Goal: Information Seeking & Learning: Learn about a topic

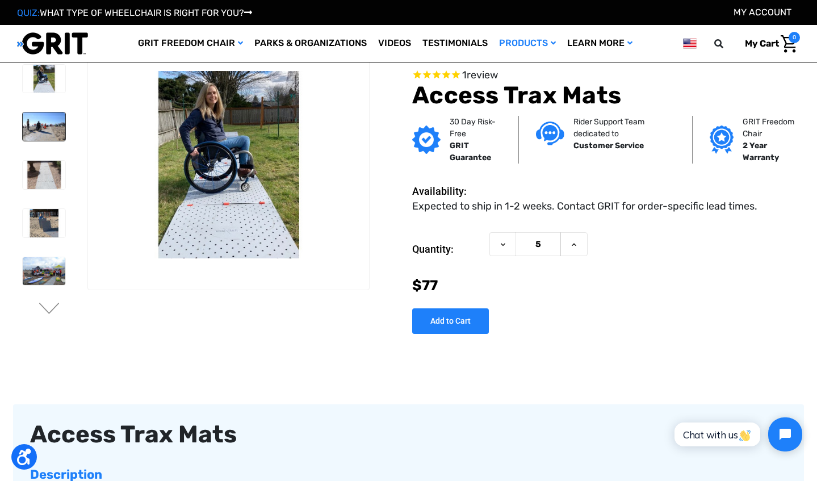
click at [43, 131] on img at bounding box center [44, 126] width 43 height 28
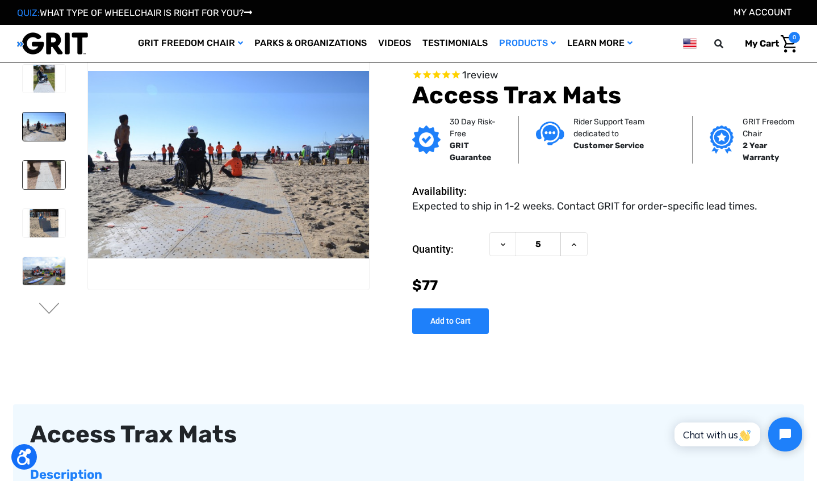
click at [39, 182] on img at bounding box center [44, 175] width 43 height 28
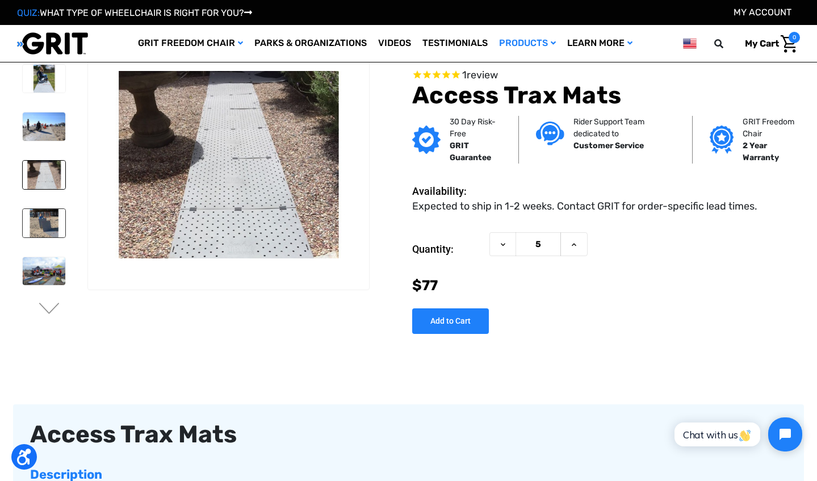
click at [37, 224] on img at bounding box center [44, 223] width 43 height 28
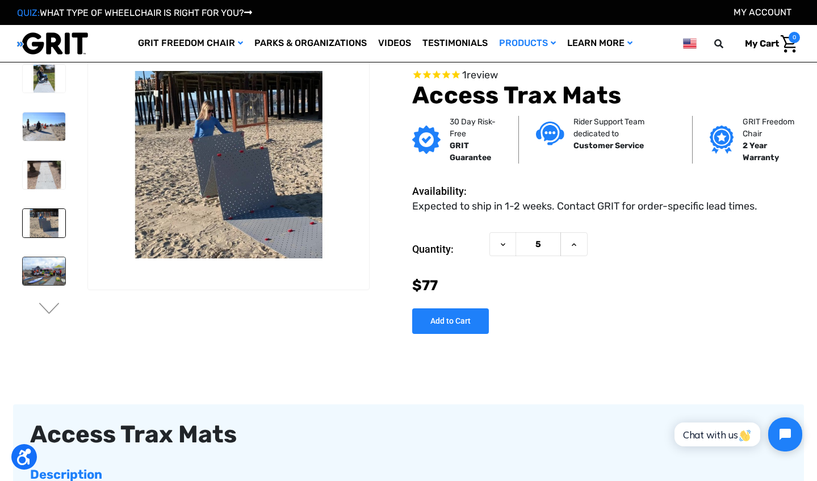
click at [37, 266] on img at bounding box center [44, 271] width 43 height 28
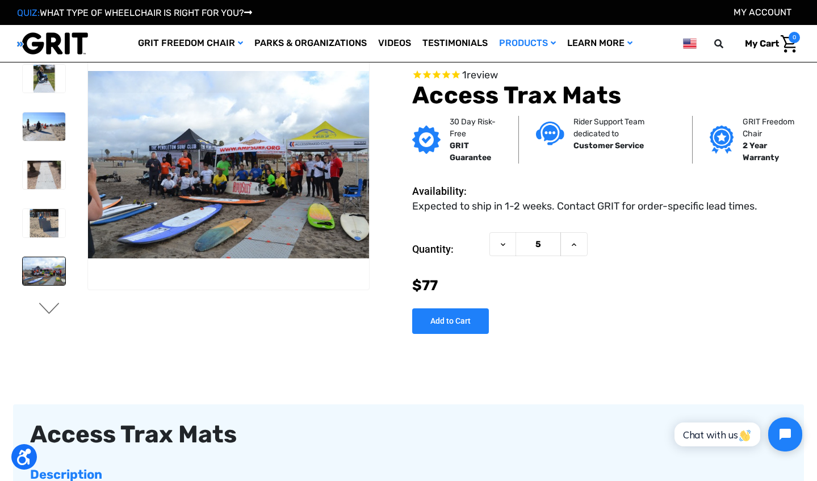
click at [49, 310] on button "Next" at bounding box center [49, 310] width 24 height 14
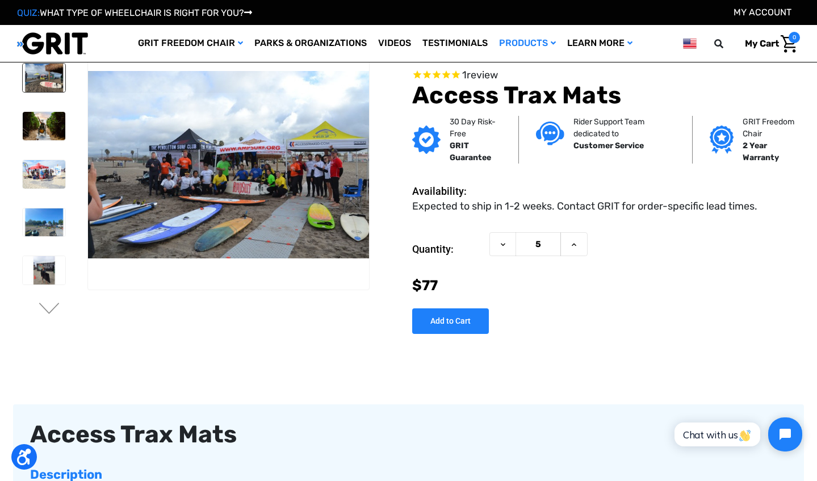
click at [44, 73] on img at bounding box center [44, 78] width 43 height 28
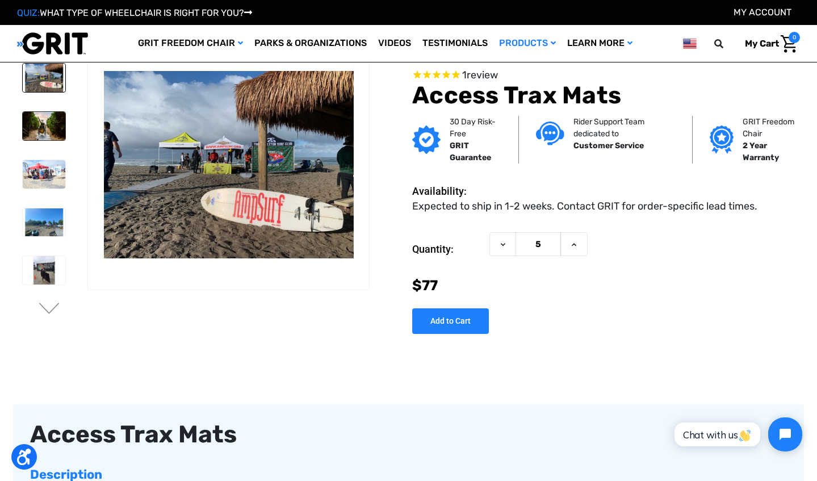
click at [39, 128] on img at bounding box center [44, 126] width 43 height 28
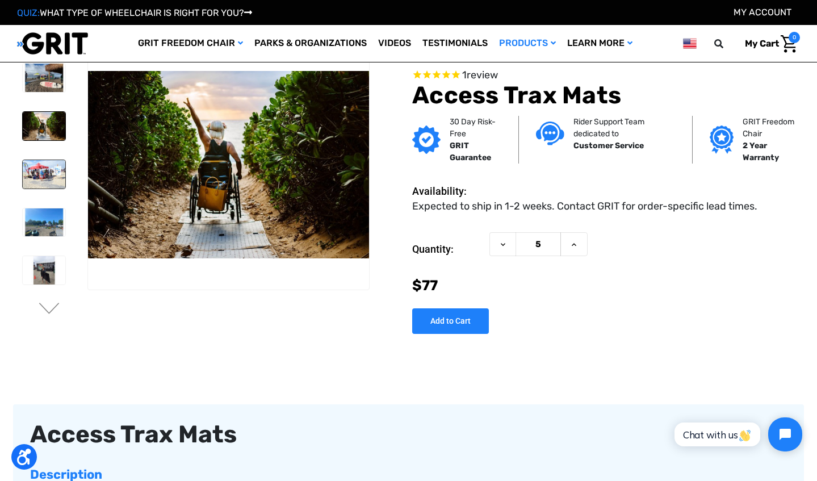
click at [36, 180] on img at bounding box center [44, 174] width 43 height 28
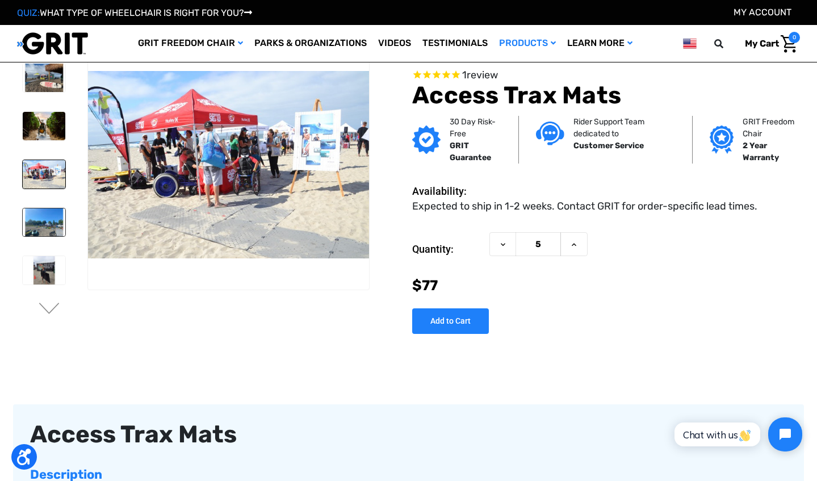
click at [34, 229] on img at bounding box center [44, 222] width 43 height 28
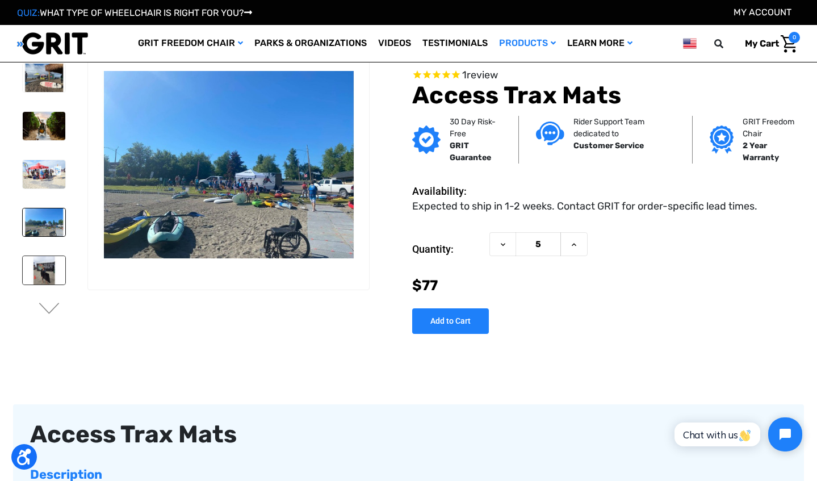
click at [43, 270] on img at bounding box center [44, 270] width 43 height 28
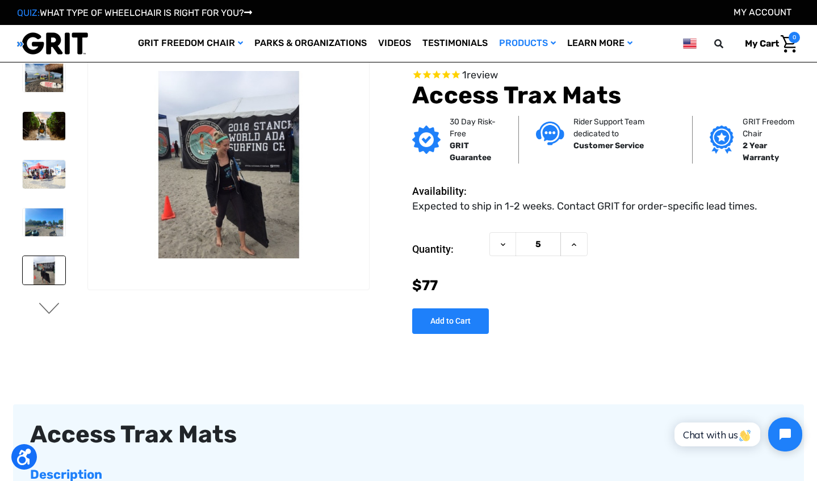
click at [41, 309] on button "Next" at bounding box center [49, 310] width 24 height 14
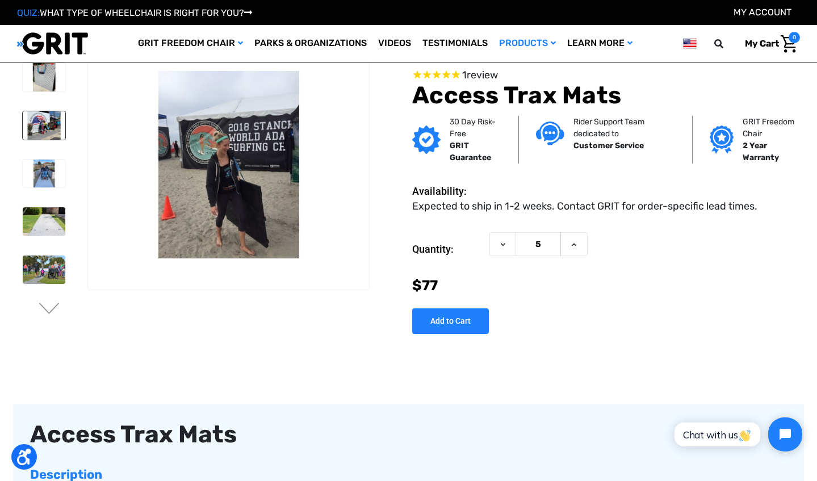
click at [44, 136] on img at bounding box center [44, 125] width 43 height 28
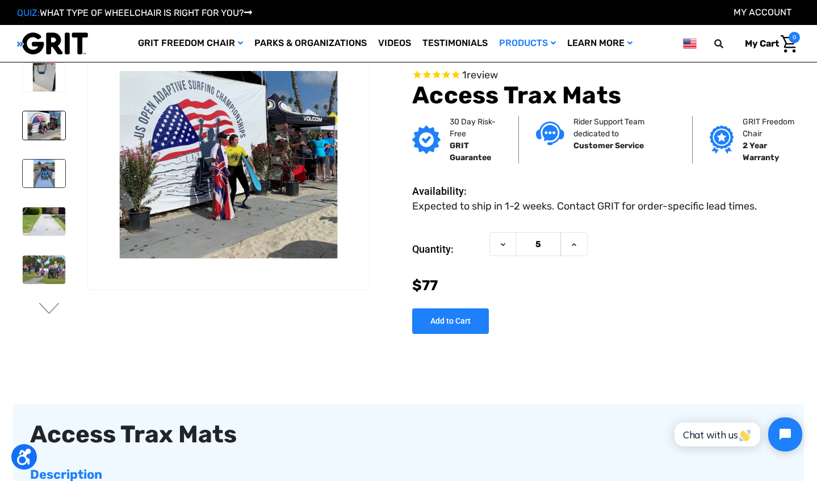
click at [39, 178] on img at bounding box center [44, 174] width 43 height 28
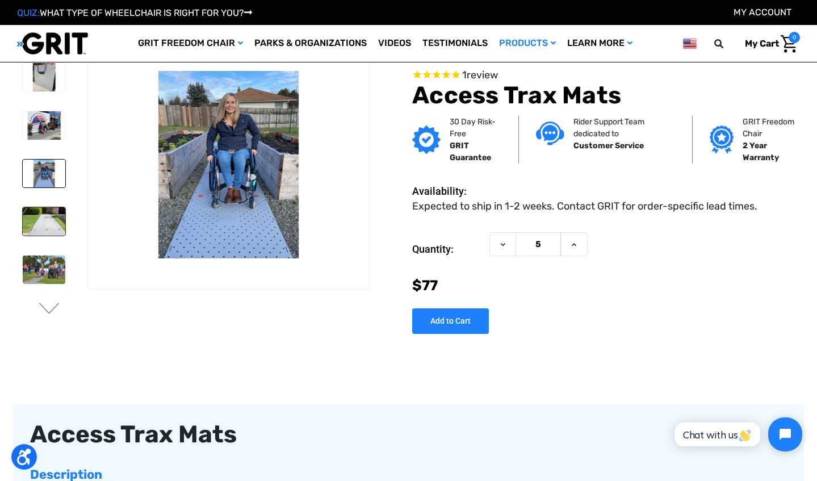
click at [36, 222] on img at bounding box center [44, 221] width 43 height 28
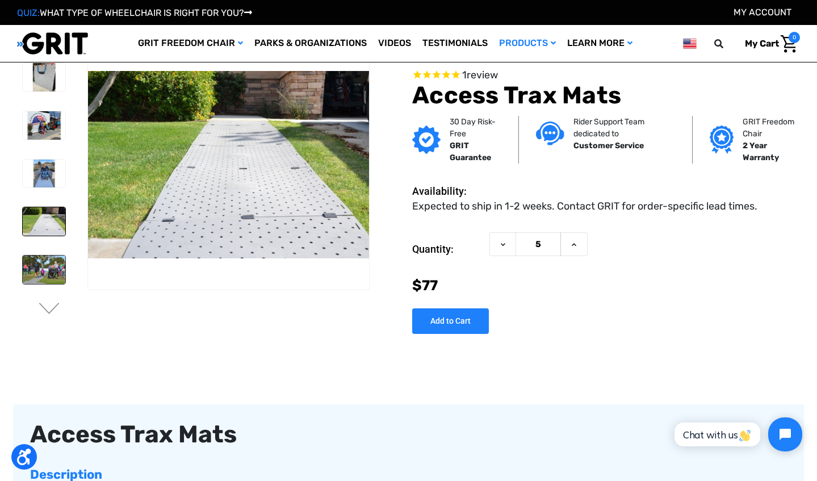
click at [34, 270] on img at bounding box center [44, 270] width 43 height 28
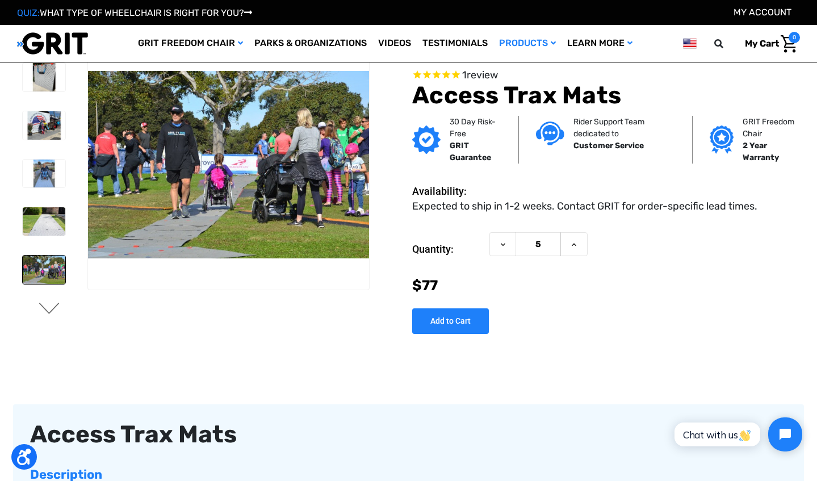
click at [50, 307] on button "Next" at bounding box center [49, 310] width 24 height 14
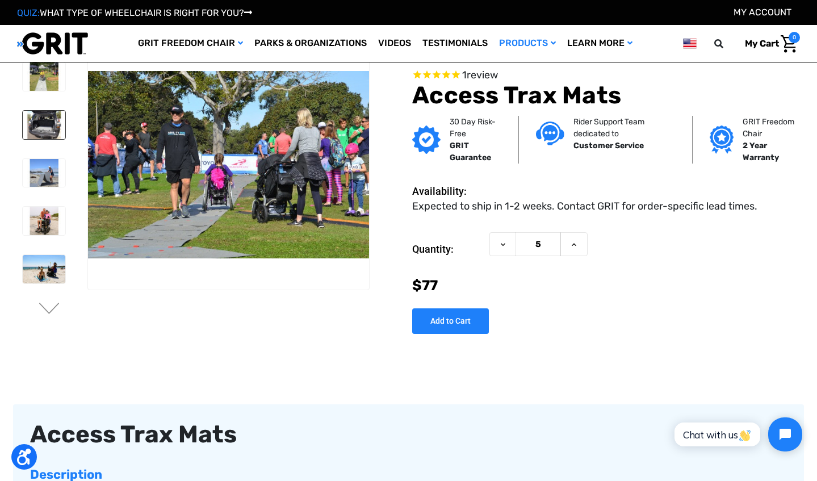
click at [39, 134] on img at bounding box center [44, 125] width 43 height 28
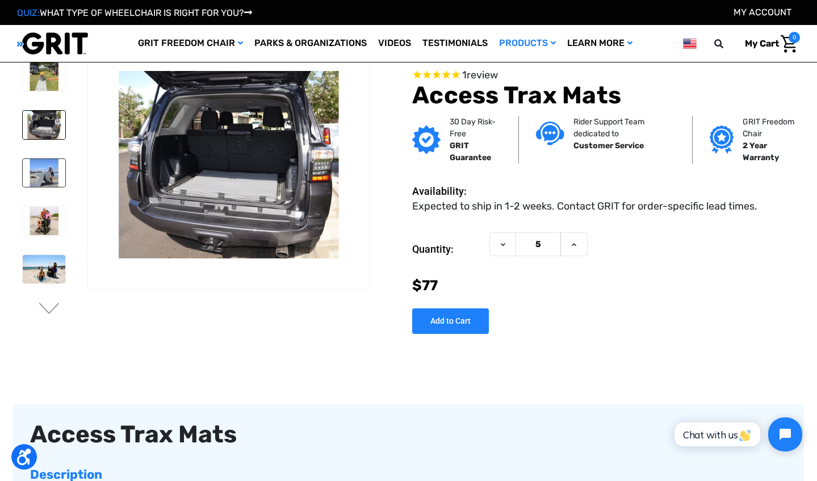
click at [39, 163] on img at bounding box center [44, 173] width 43 height 28
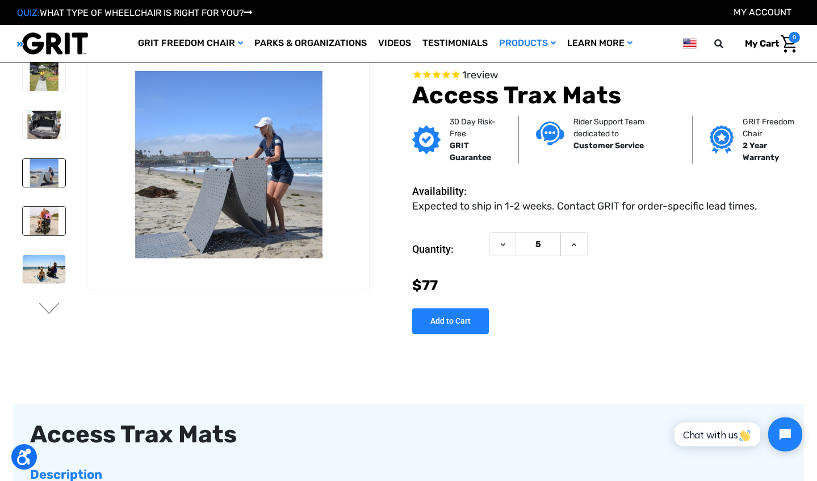
click at [31, 225] on img at bounding box center [44, 221] width 43 height 28
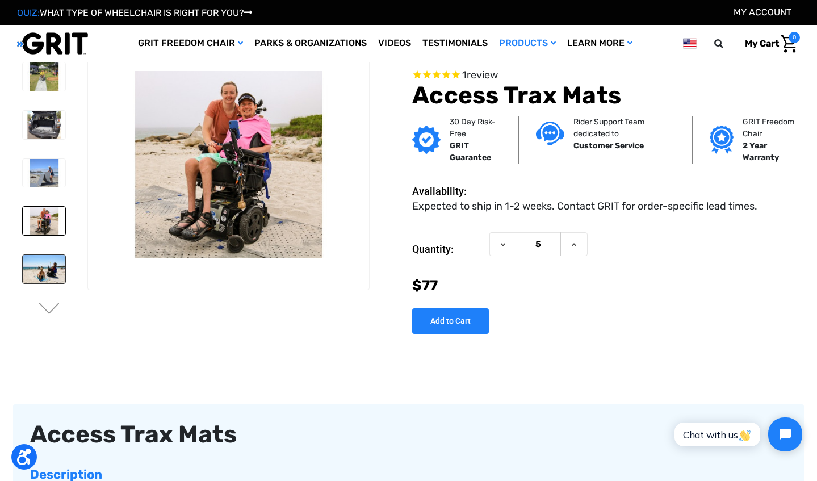
click at [32, 272] on img at bounding box center [44, 269] width 43 height 28
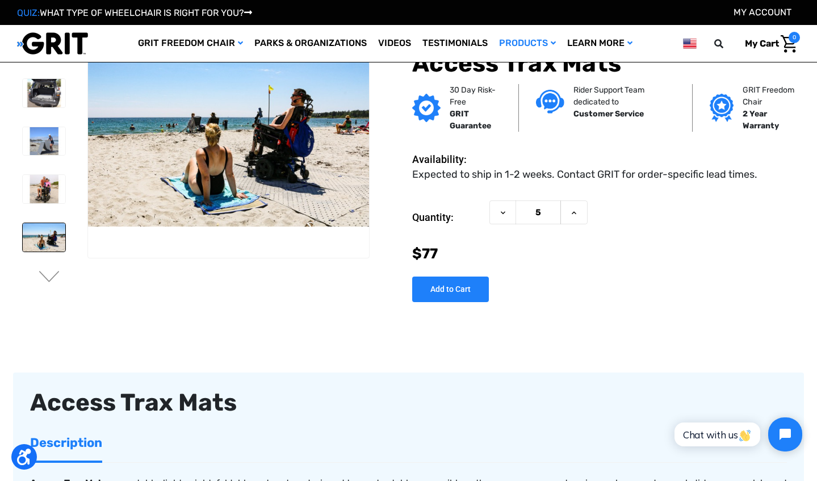
scroll to position [33, 0]
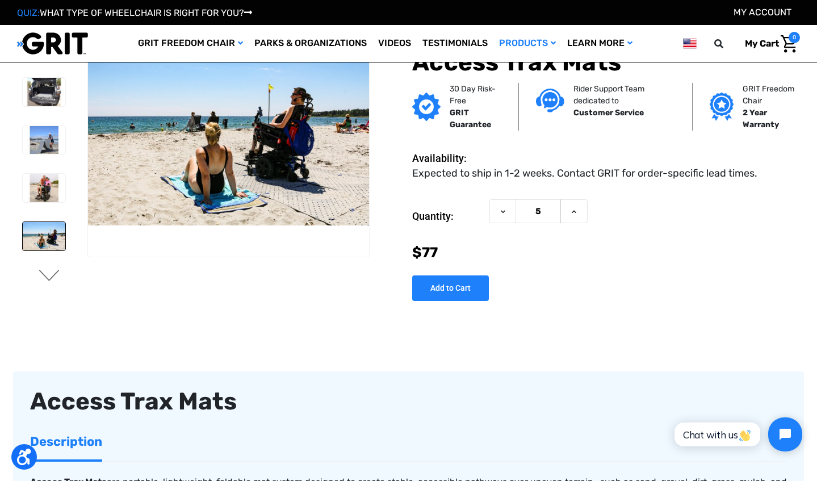
click at [49, 275] on button "Next" at bounding box center [49, 277] width 24 height 14
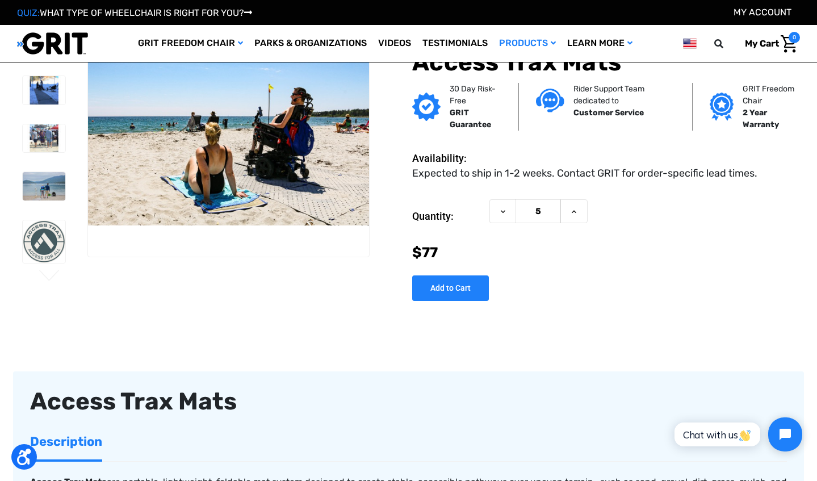
click at [49, 275] on button "Next" at bounding box center [49, 277] width 24 height 14
click at [45, 188] on img at bounding box center [44, 186] width 43 height 28
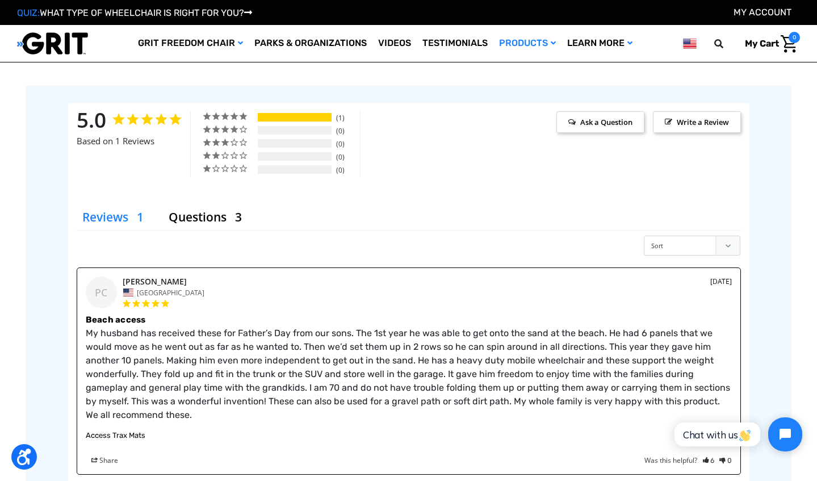
scroll to position [1633, 0]
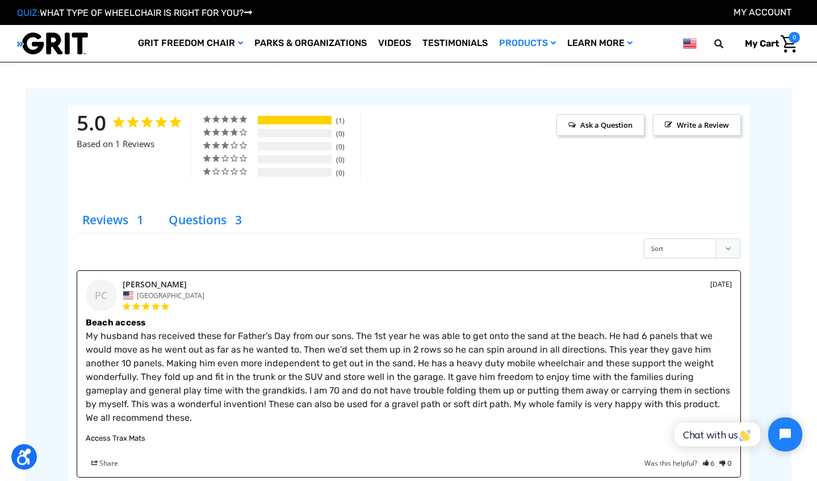
click at [204, 211] on li "Questions" at bounding box center [206, 220] width 87 height 25
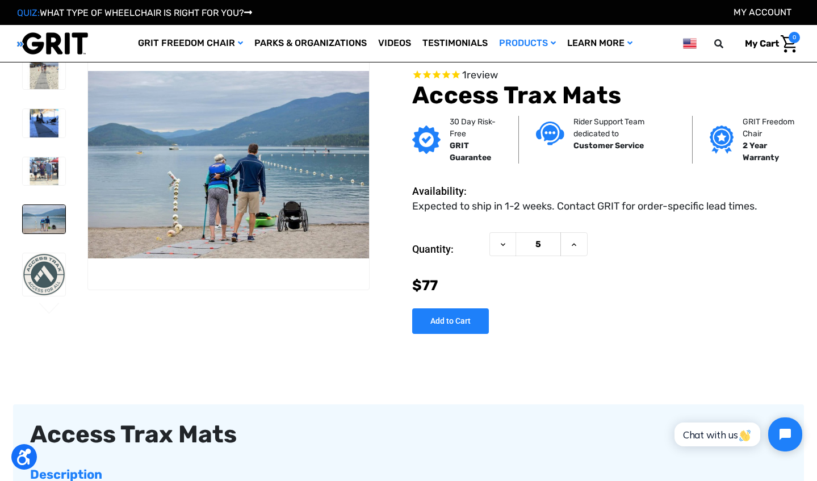
scroll to position [0, 0]
click at [404, 45] on link "Videos" at bounding box center [395, 43] width 44 height 37
